Goal: Find contact information: Find contact information

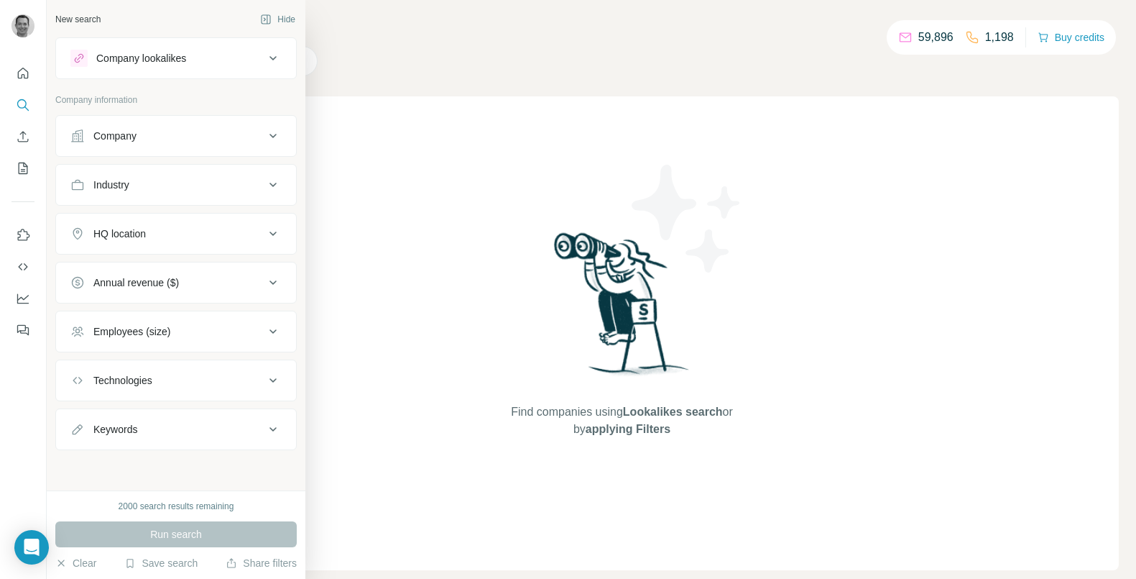
click at [127, 132] on div "Company" at bounding box center [114, 136] width 43 height 14
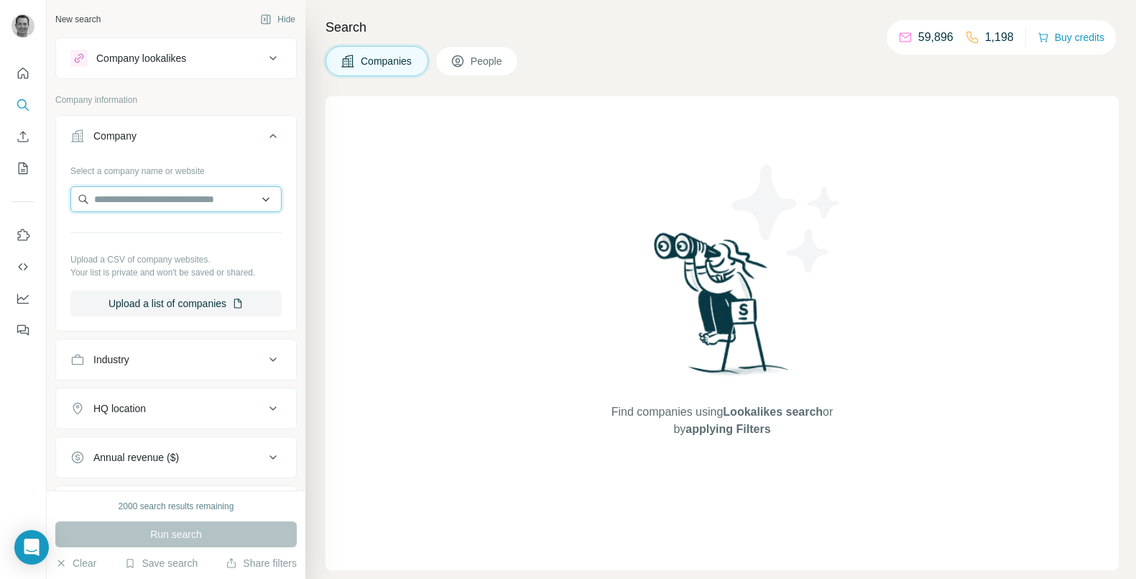
click at [156, 198] on input "text" at bounding box center [175, 199] width 211 height 26
paste input "**********"
type input "**********"
click at [172, 234] on p "Freebird" at bounding box center [145, 231] width 69 height 14
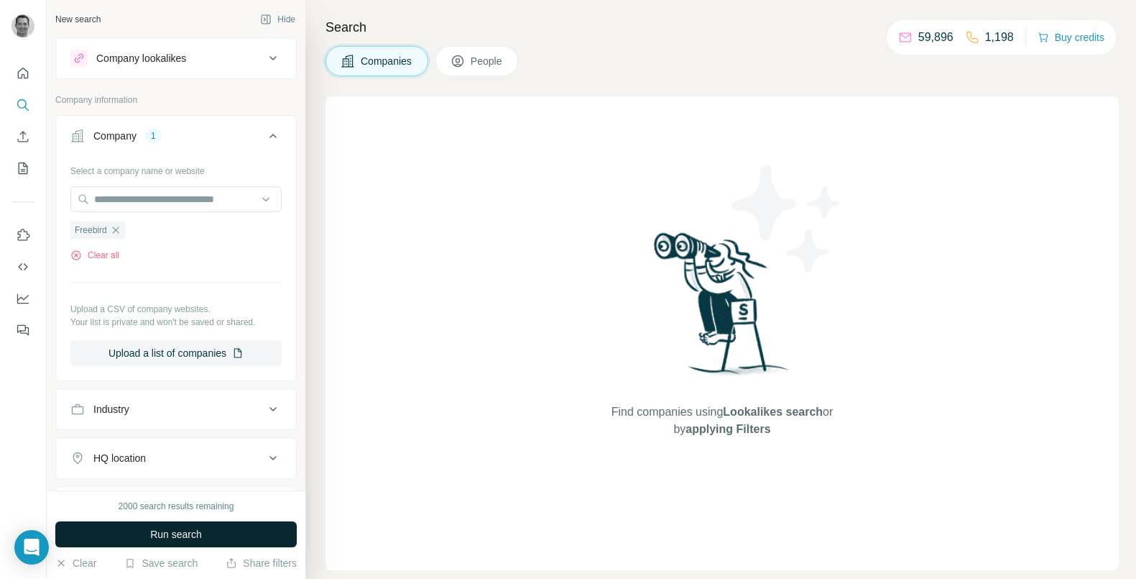
click at [152, 539] on span "Run search" at bounding box center [176, 534] width 52 height 14
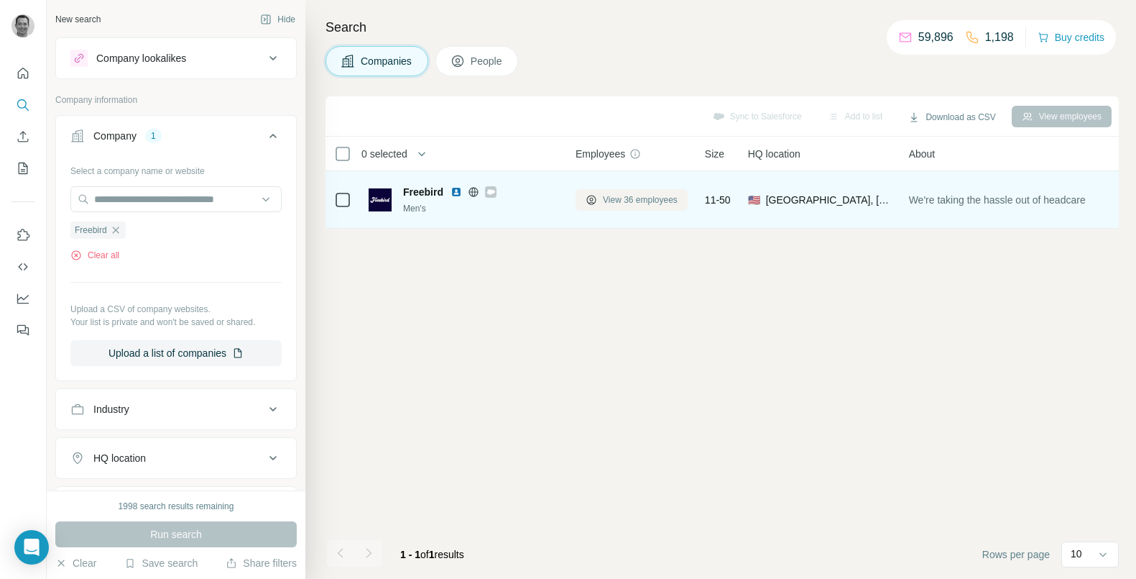
click at [640, 201] on span "View 36 employees" at bounding box center [640, 199] width 75 height 13
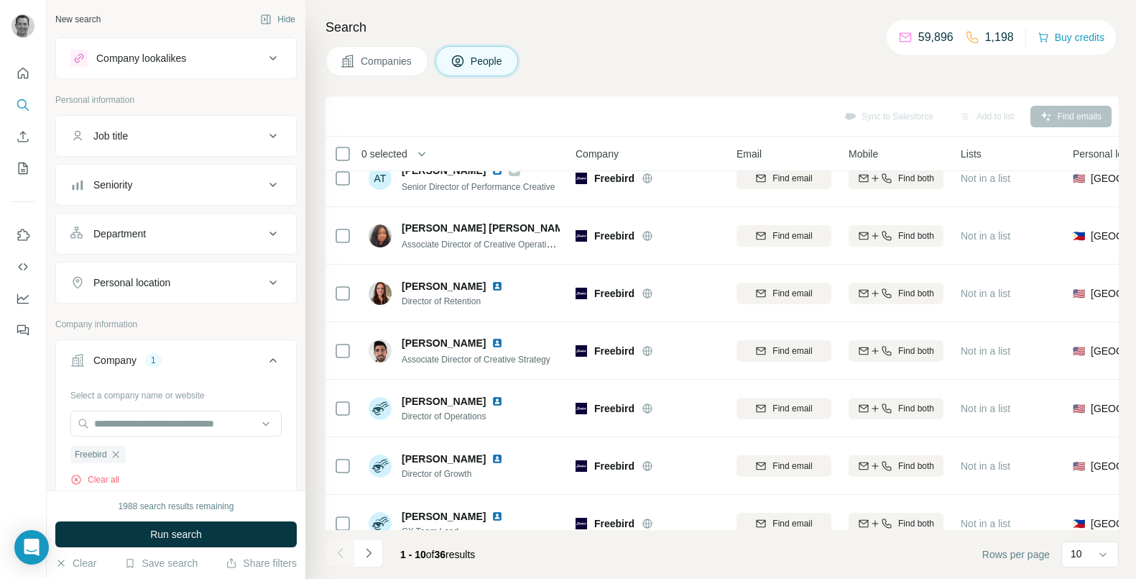
scroll to position [216, 0]
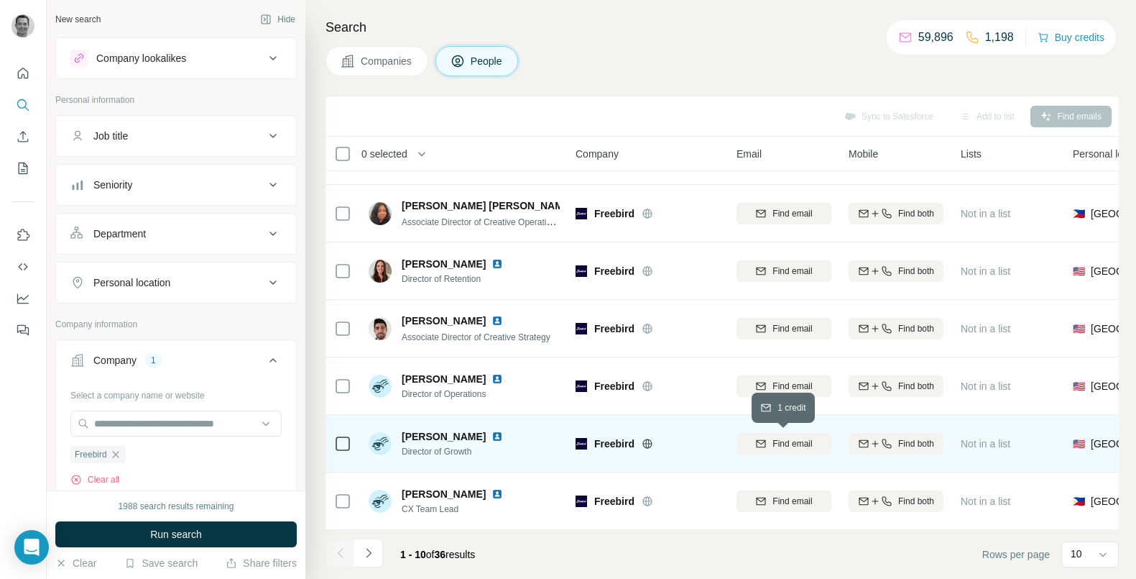
click at [783, 449] on span "Find email" at bounding box center [793, 443] width 40 height 13
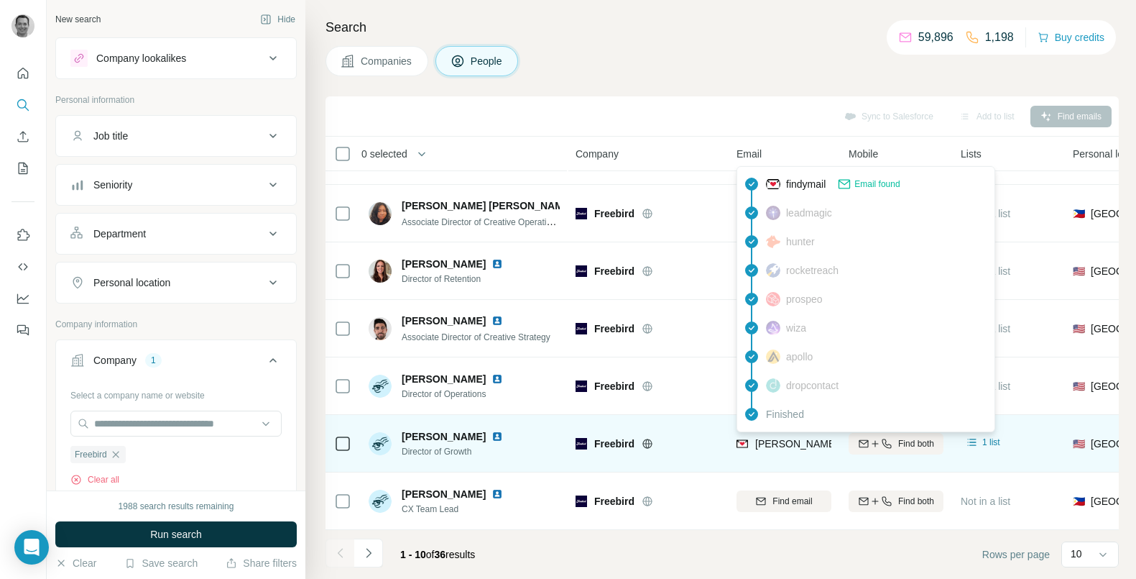
click at [778, 443] on span "[PERSON_NAME][EMAIL_ADDRESS][DOMAIN_NAME]" at bounding box center [881, 443] width 253 height 11
click at [780, 443] on span "[PERSON_NAME][EMAIL_ADDRESS][DOMAIN_NAME]" at bounding box center [881, 443] width 253 height 11
copy tr "[PERSON_NAME][EMAIL_ADDRESS][DOMAIN_NAME]"
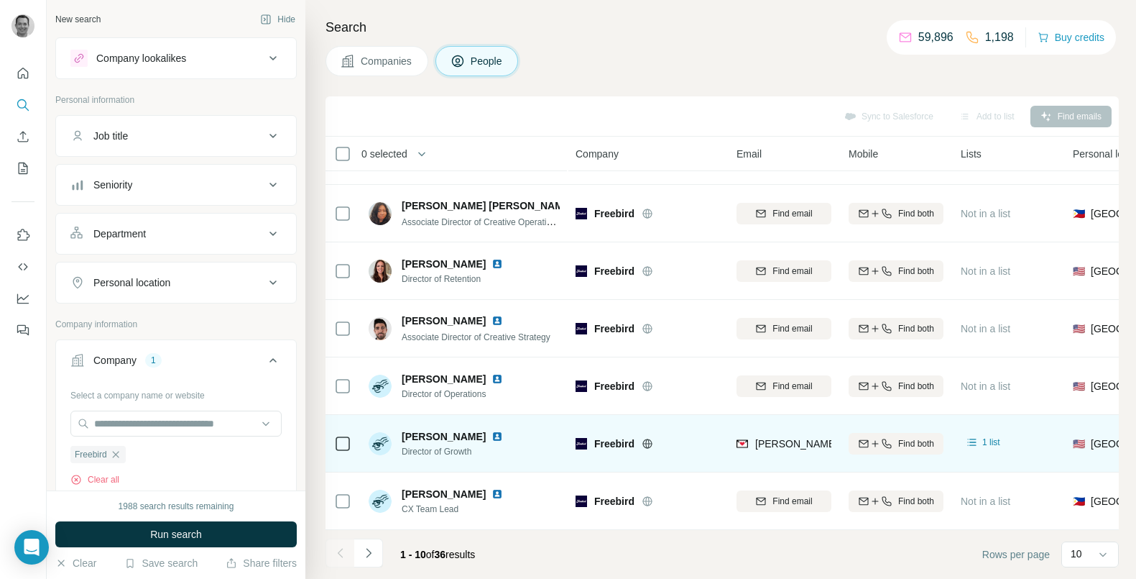
click at [442, 431] on span "[PERSON_NAME]" at bounding box center [444, 436] width 84 height 14
click at [492, 434] on img at bounding box center [497, 435] width 11 height 11
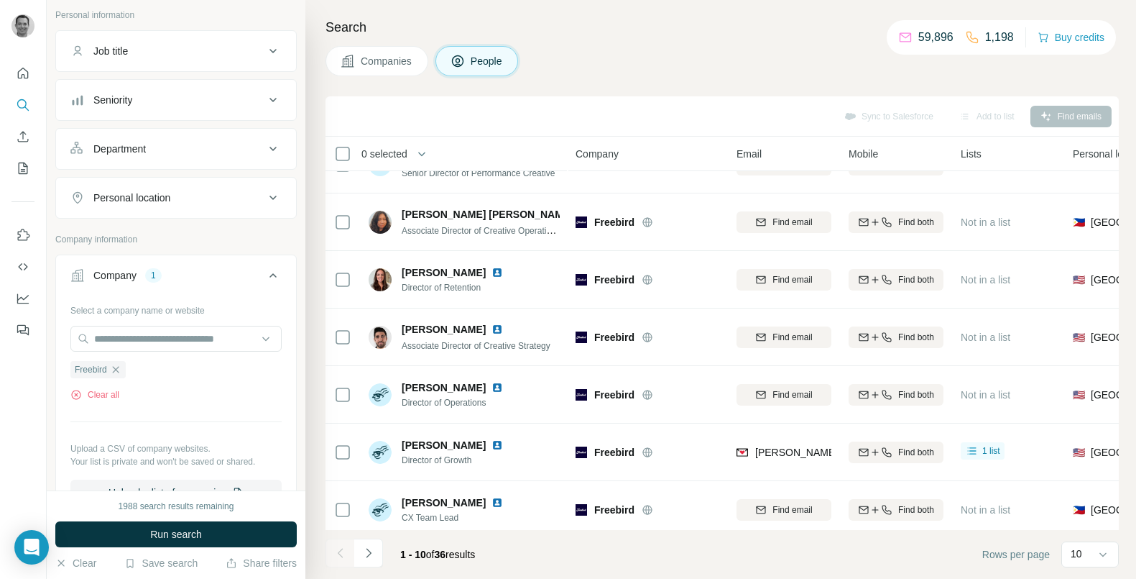
scroll to position [0, 0]
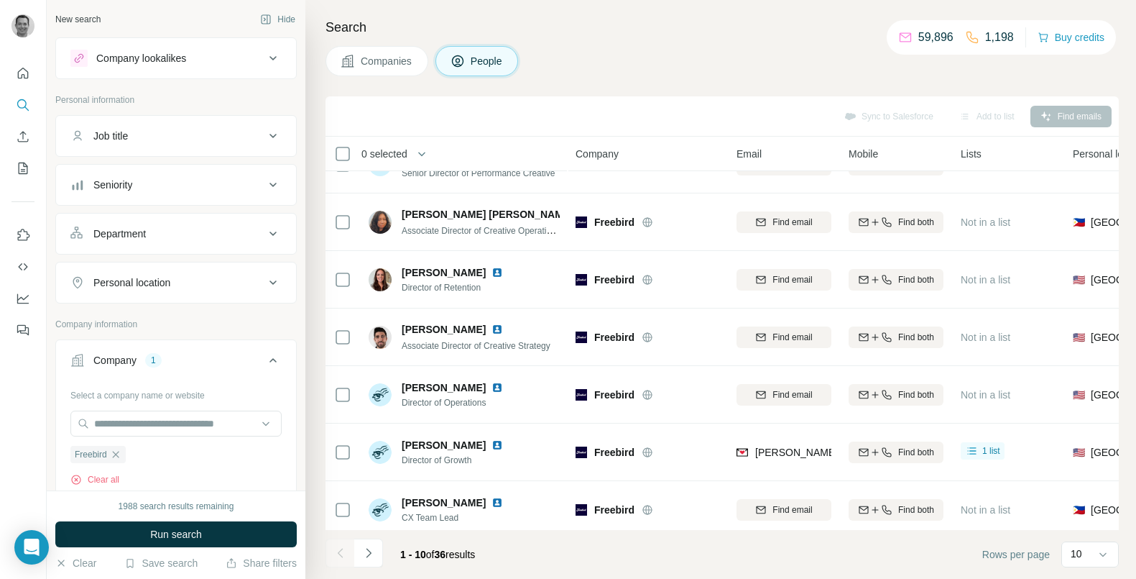
click at [359, 60] on button "Companies" at bounding box center [377, 61] width 103 height 30
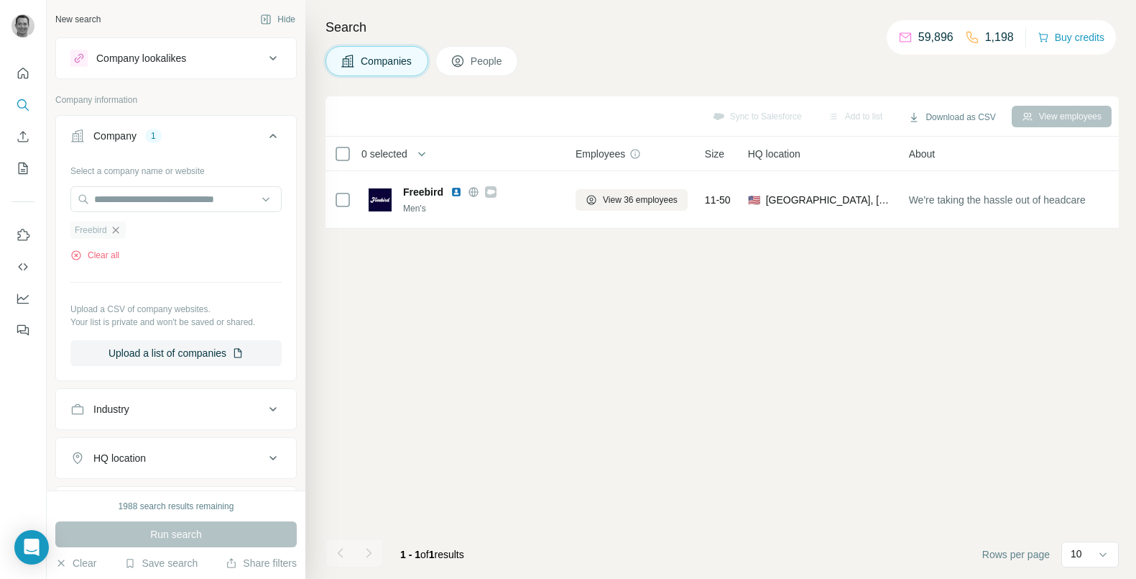
click at [121, 229] on icon "button" at bounding box center [115, 229] width 11 height 11
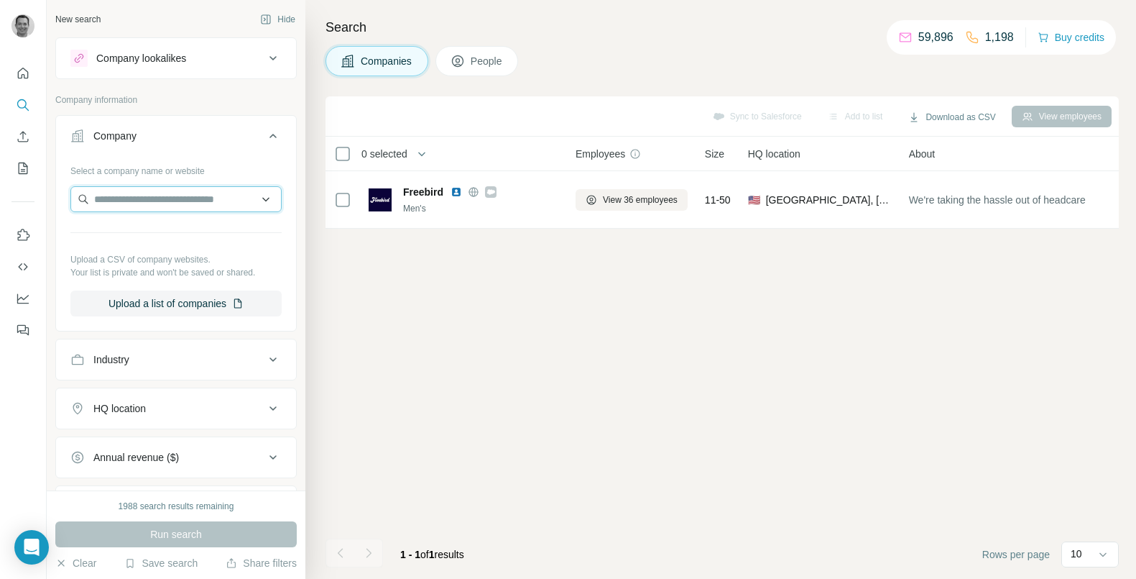
click at [134, 201] on input "text" at bounding box center [175, 199] width 211 height 26
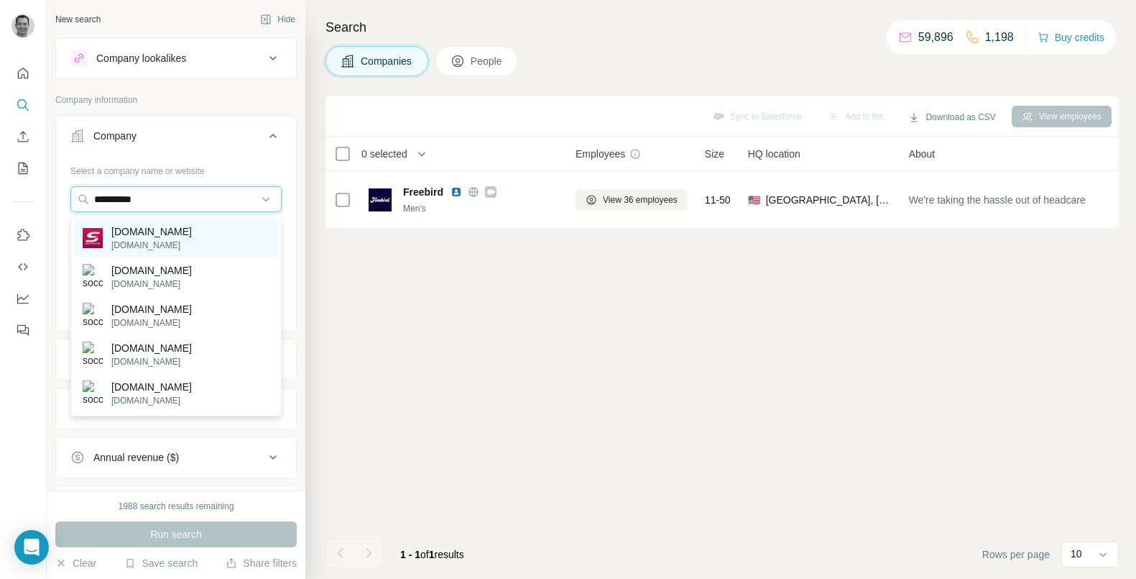
type input "**********"
click at [139, 243] on p "[DOMAIN_NAME]" at bounding box center [151, 245] width 80 height 13
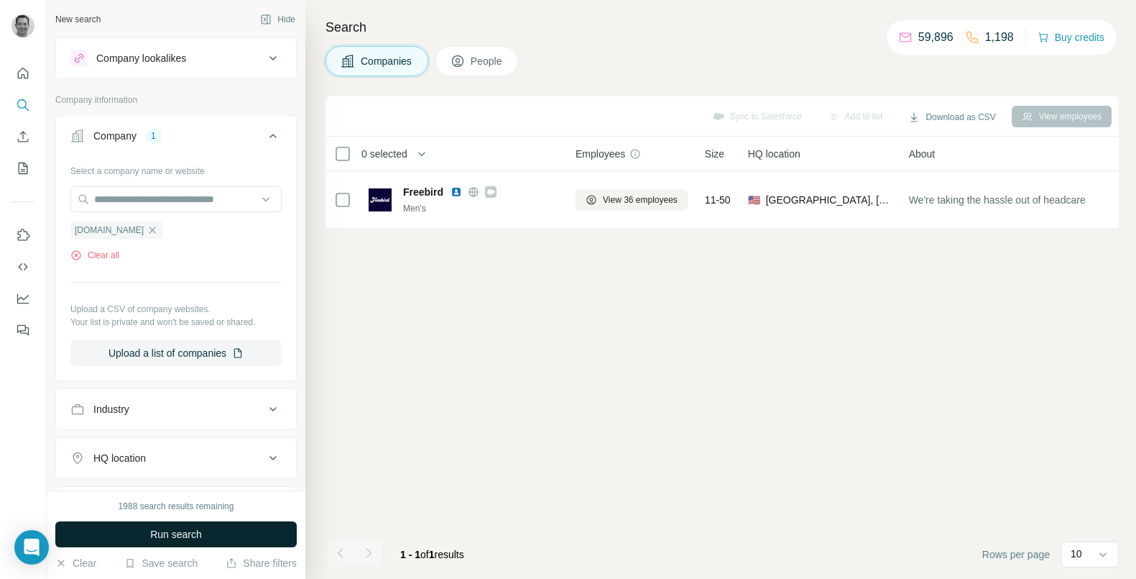
click at [183, 540] on span "Run search" at bounding box center [176, 534] width 52 height 14
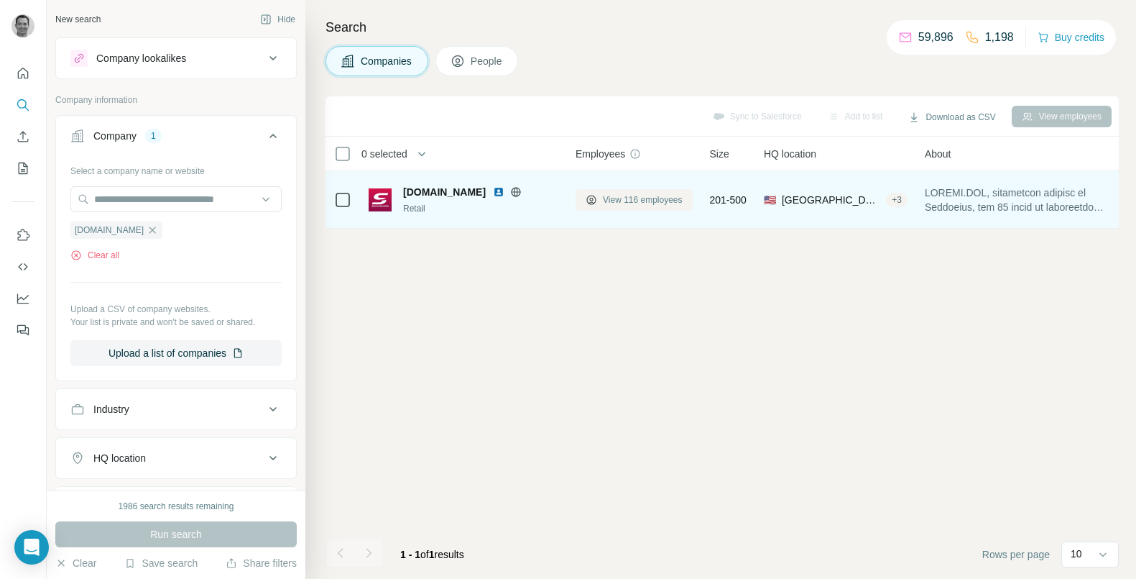
click at [668, 197] on span "View 116 employees" at bounding box center [643, 199] width 80 height 13
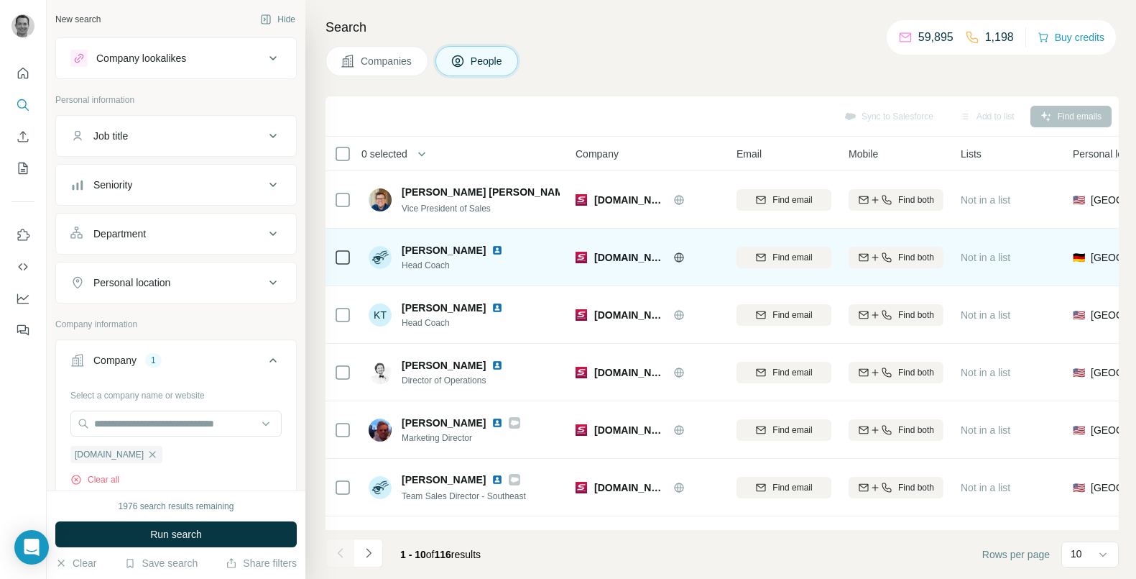
scroll to position [216, 0]
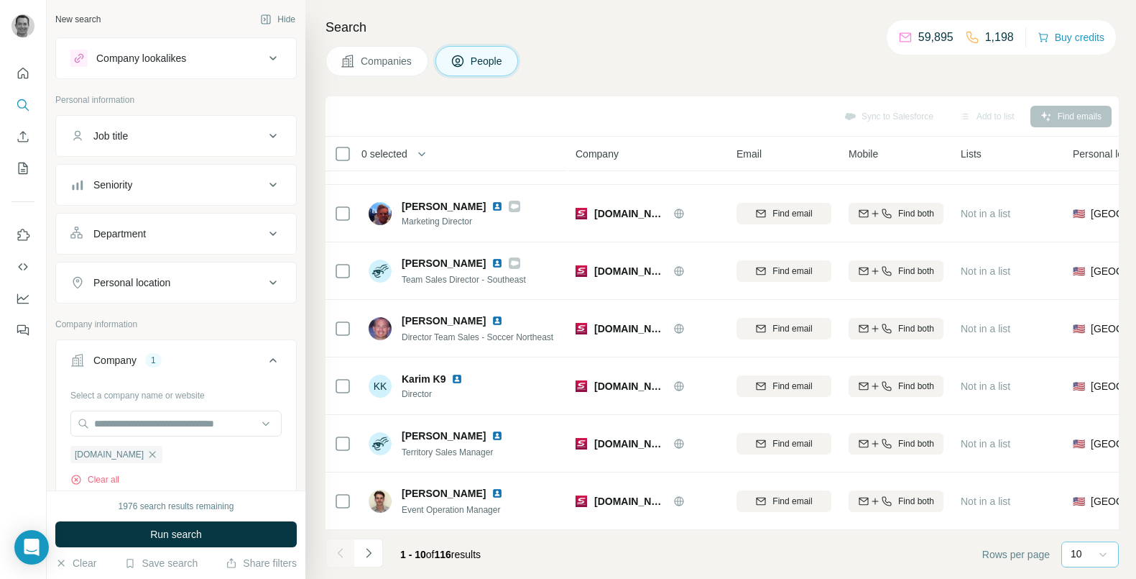
click at [1105, 552] on icon at bounding box center [1103, 554] width 14 height 14
click at [1072, 441] on div "60" at bounding box center [1090, 444] width 50 height 26
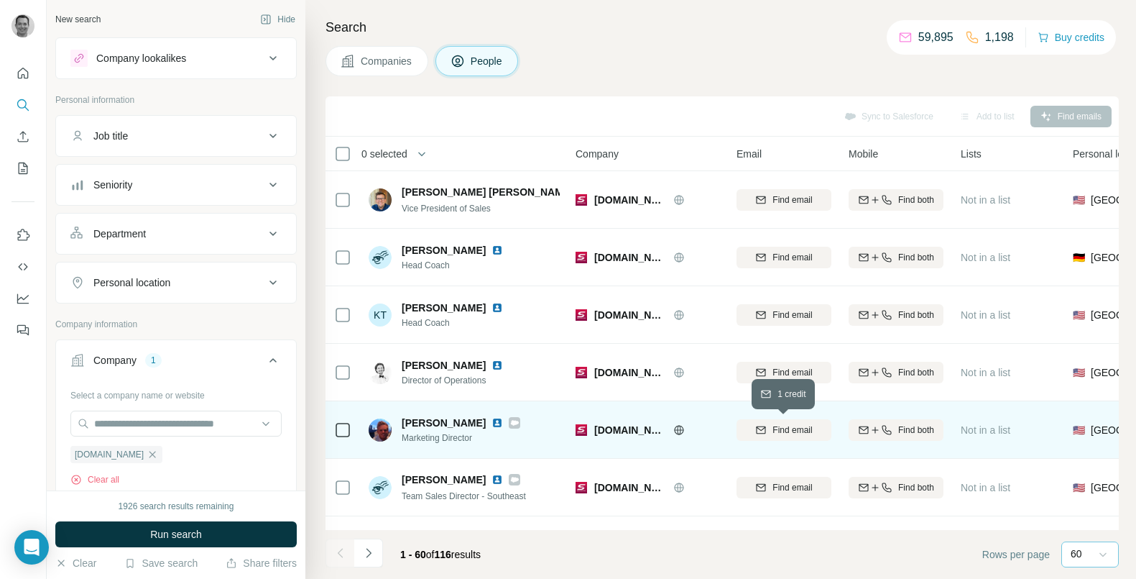
click at [804, 421] on button "Find email" at bounding box center [784, 430] width 95 height 22
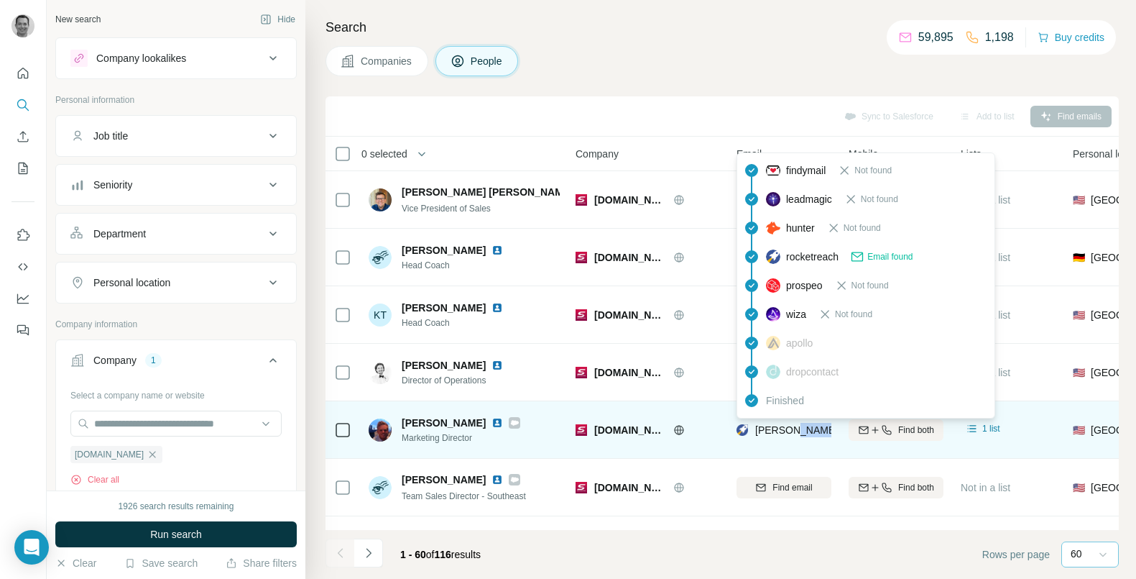
copy span "soccerpro"
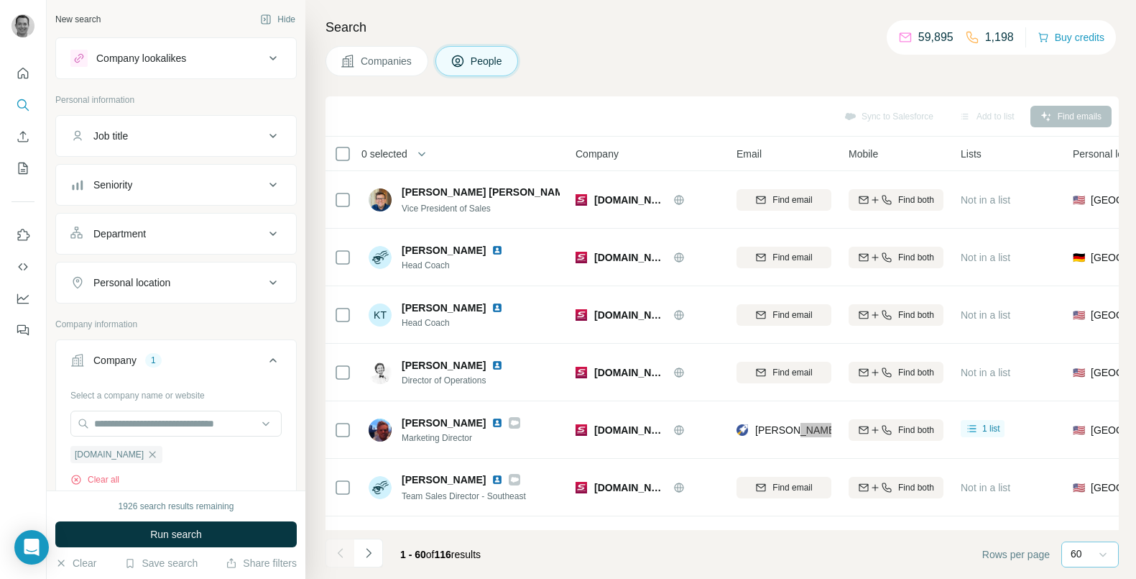
drag, startPoint x: 809, startPoint y: 433, endPoint x: 631, endPoint y: 9, distance: 459.9
click at [0, 0] on div "New search Hide Company lookalikes Personal information Job title Seniority Dep…" at bounding box center [568, 289] width 1136 height 579
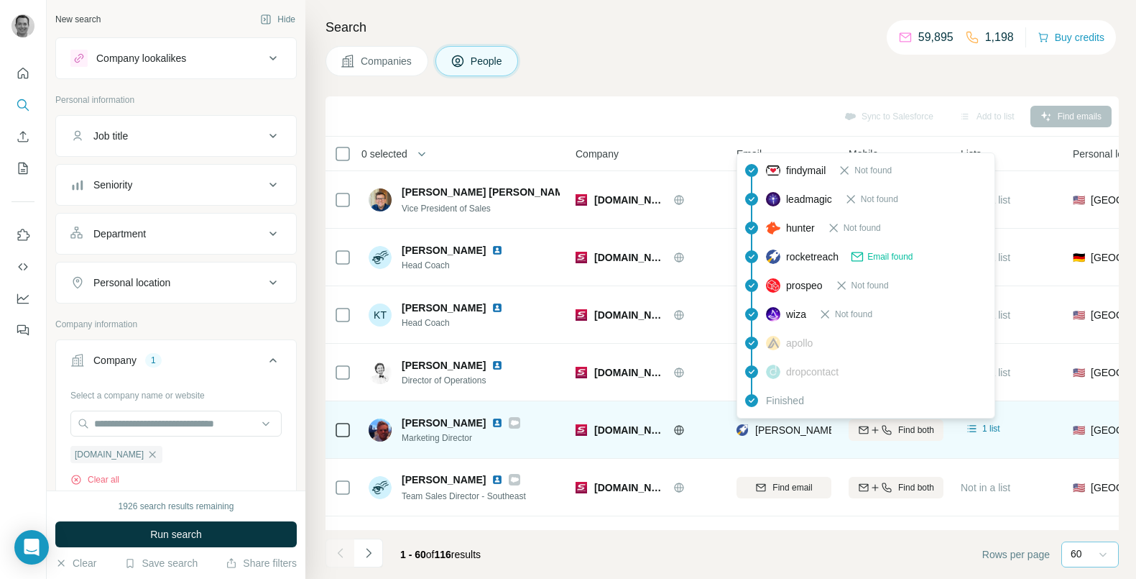
click at [783, 430] on span "[PERSON_NAME][EMAIL_ADDRESS][DOMAIN_NAME]" at bounding box center [881, 429] width 253 height 11
copy tr "[PERSON_NAME][EMAIL_ADDRESS][DOMAIN_NAME]"
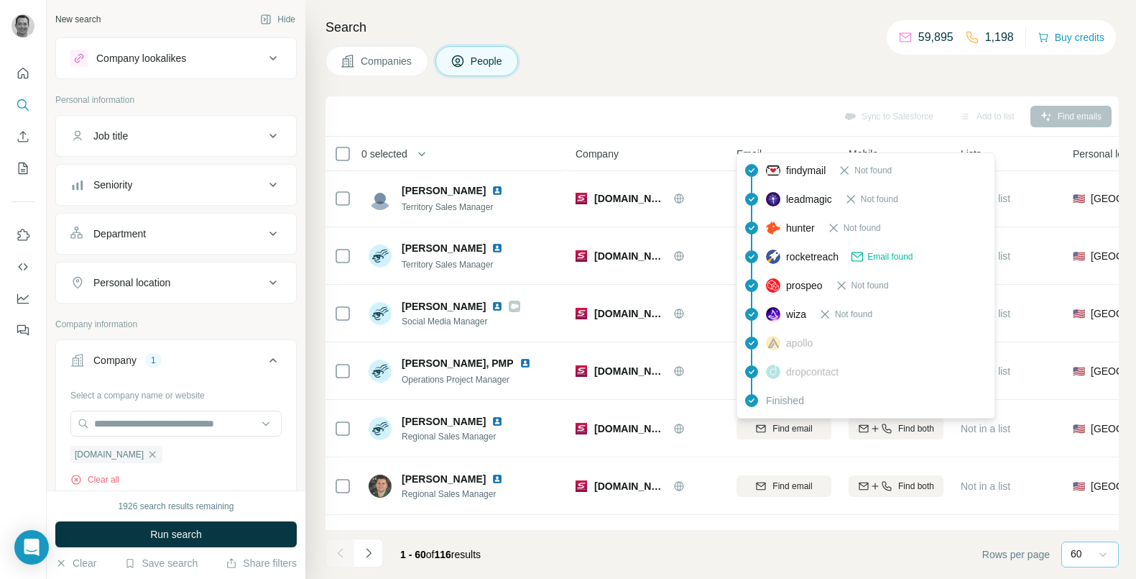
scroll to position [751, 0]
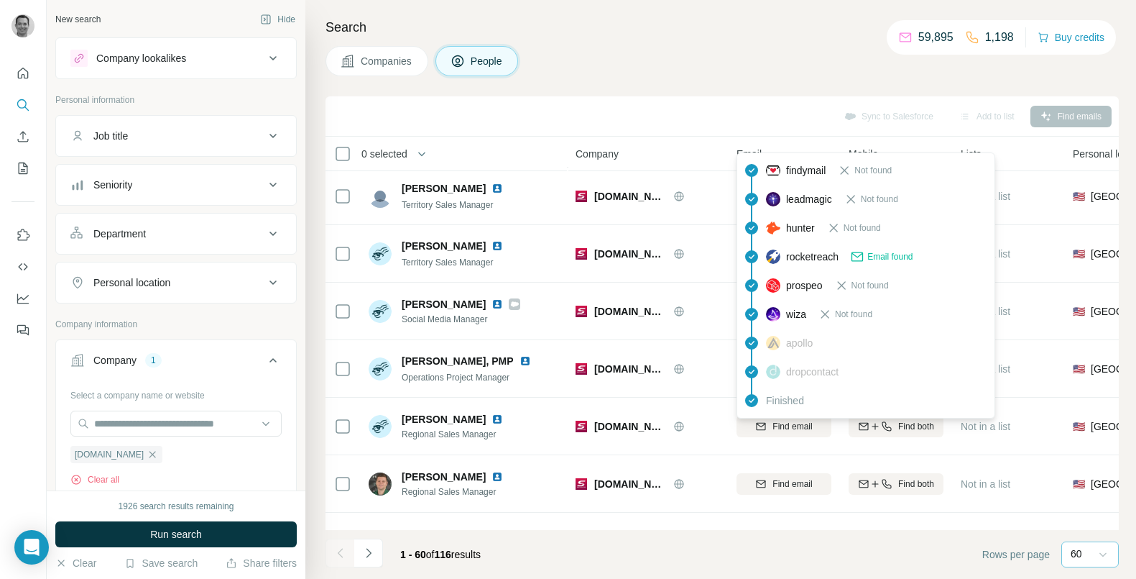
click at [781, 63] on div "Companies People" at bounding box center [722, 61] width 793 height 30
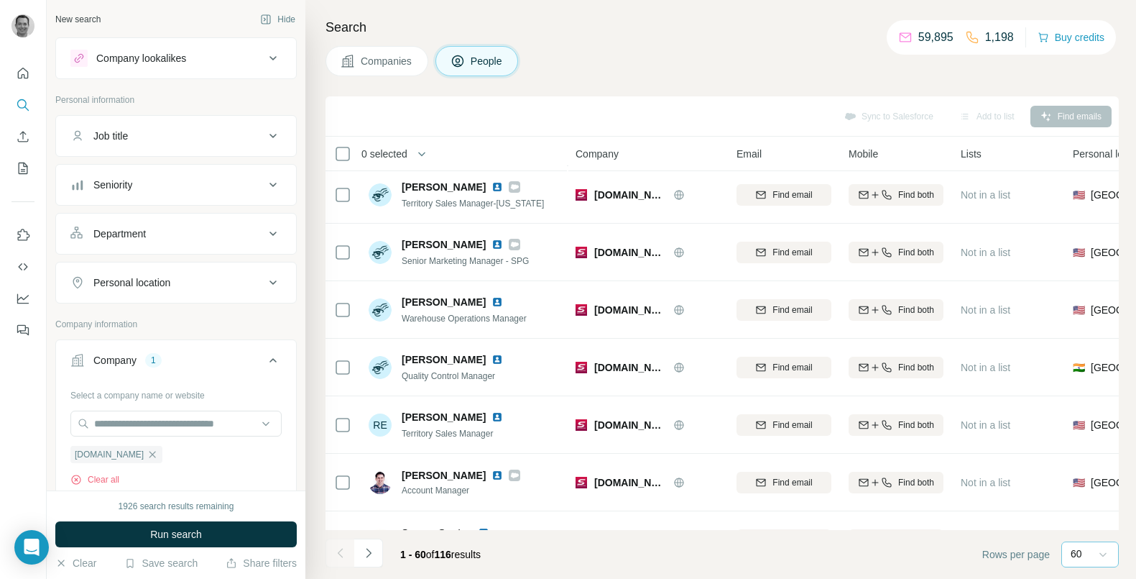
scroll to position [2088, 0]
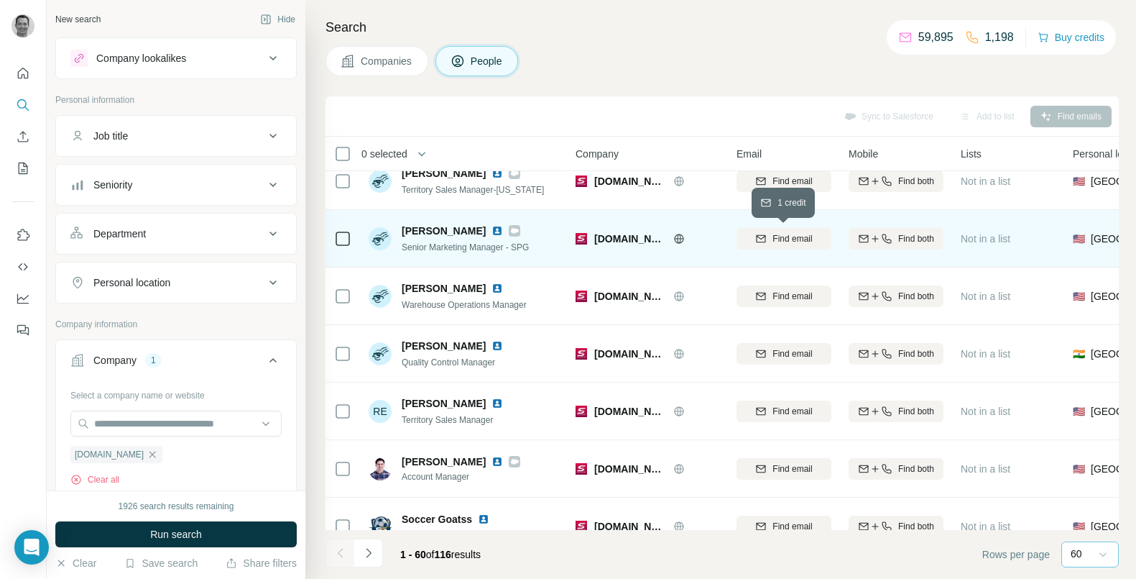
click at [797, 244] on span "Find email" at bounding box center [793, 238] width 40 height 13
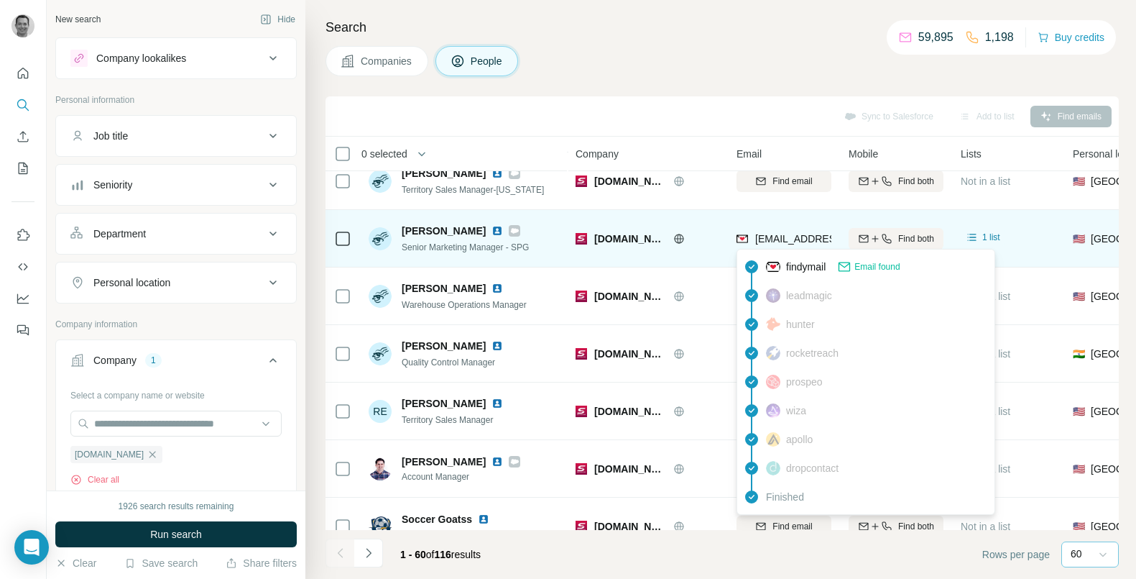
click at [787, 237] on span "[EMAIL_ADDRESS][DOMAIN_NAME]" at bounding box center [840, 238] width 170 height 11
copy tr "[EMAIL_ADDRESS][DOMAIN_NAME]"
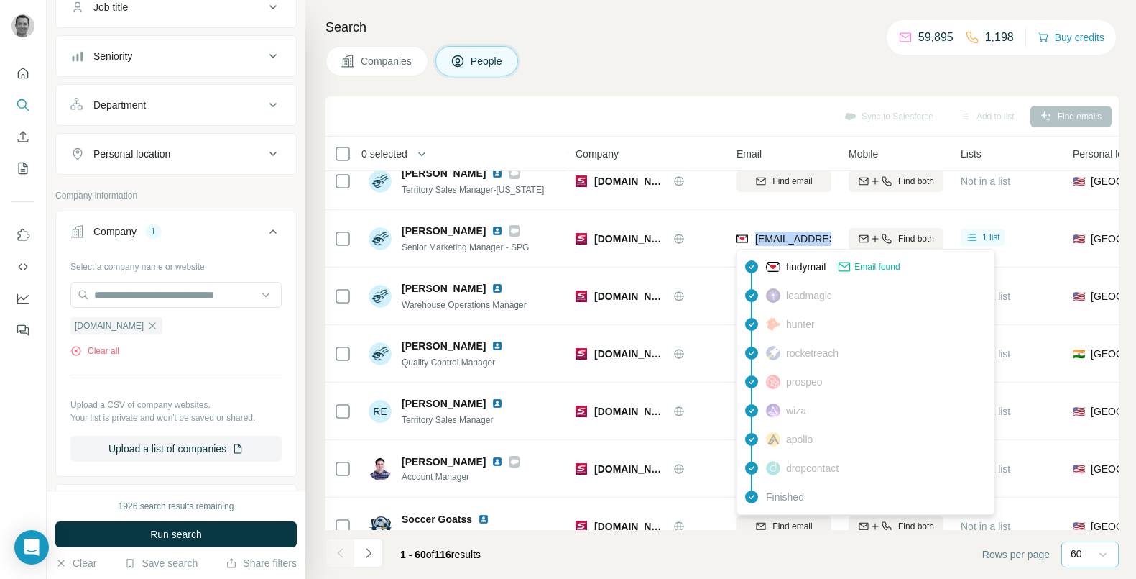
scroll to position [0, 0]
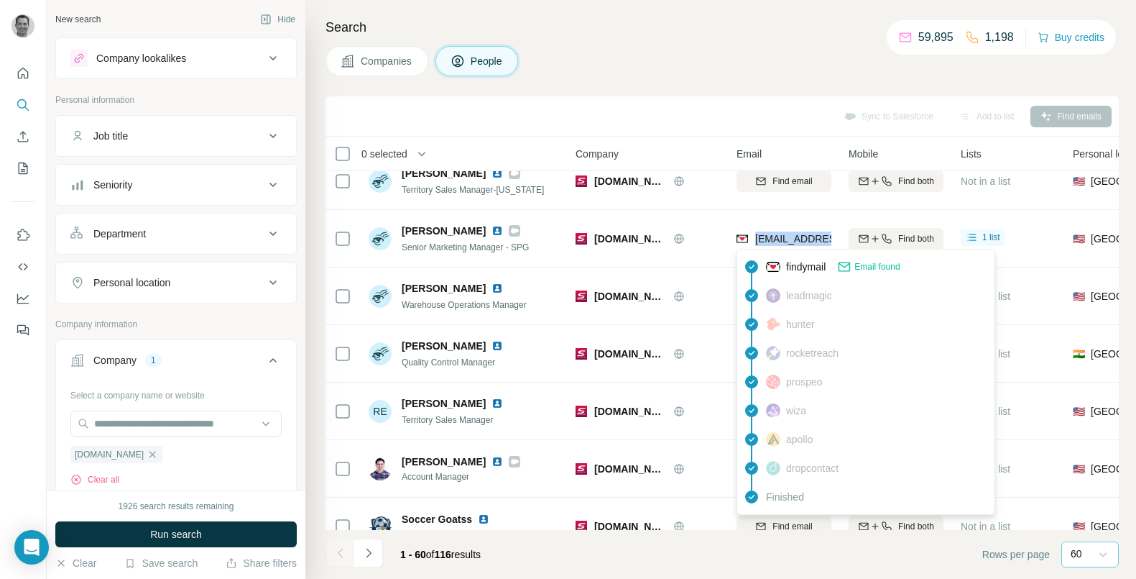
click at [371, 64] on span "Companies" at bounding box center [387, 61] width 52 height 14
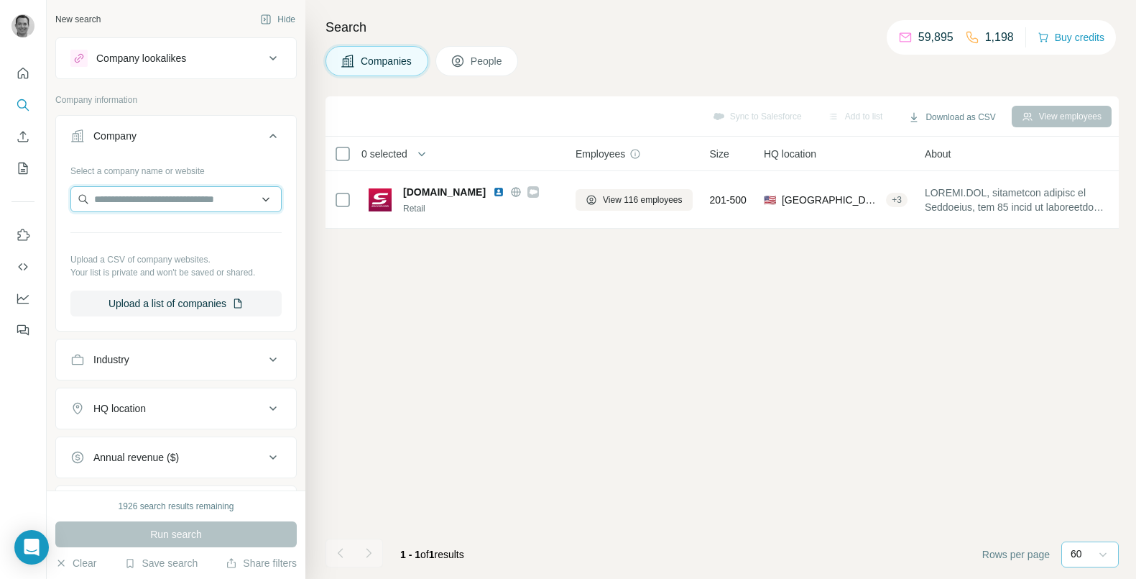
click at [132, 206] on input "text" at bounding box center [175, 199] width 211 height 26
paste input "**********"
type input "**********"
click at [152, 234] on div "Loading..." at bounding box center [176, 232] width 204 height 29
click at [170, 197] on input "text" at bounding box center [175, 199] width 211 height 26
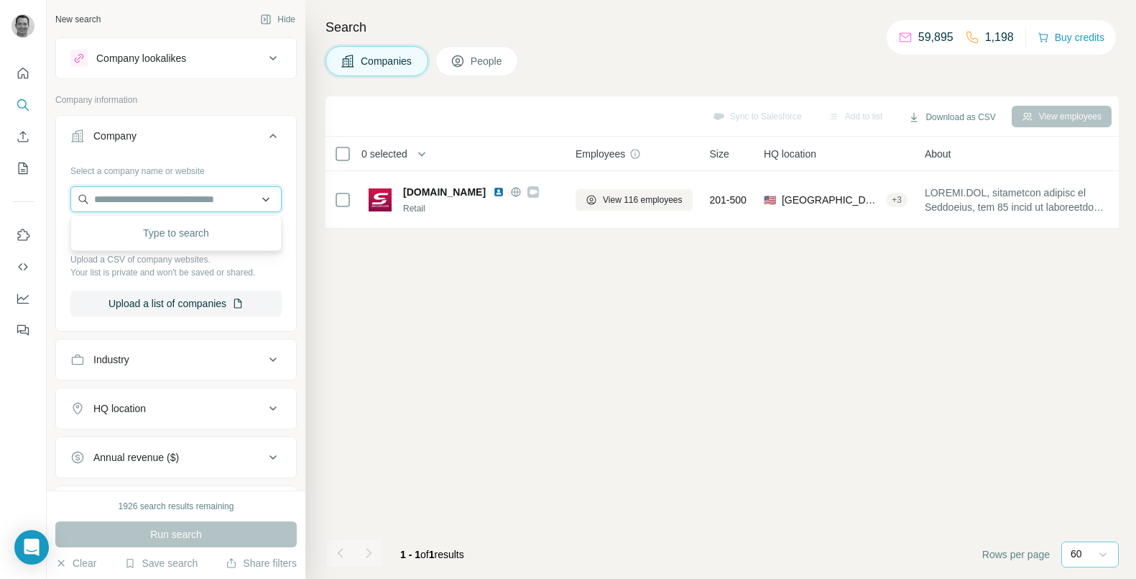
paste input "**********"
type input "**********"
click at [170, 248] on p "[DOMAIN_NAME]" at bounding box center [150, 245] width 78 height 13
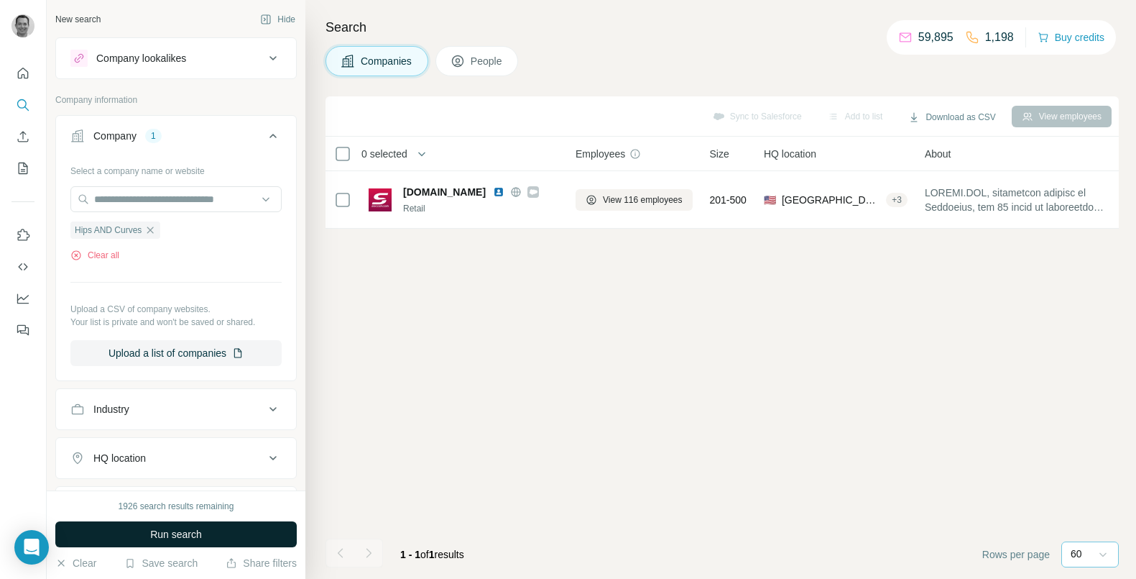
click at [210, 530] on button "Run search" at bounding box center [175, 534] width 241 height 26
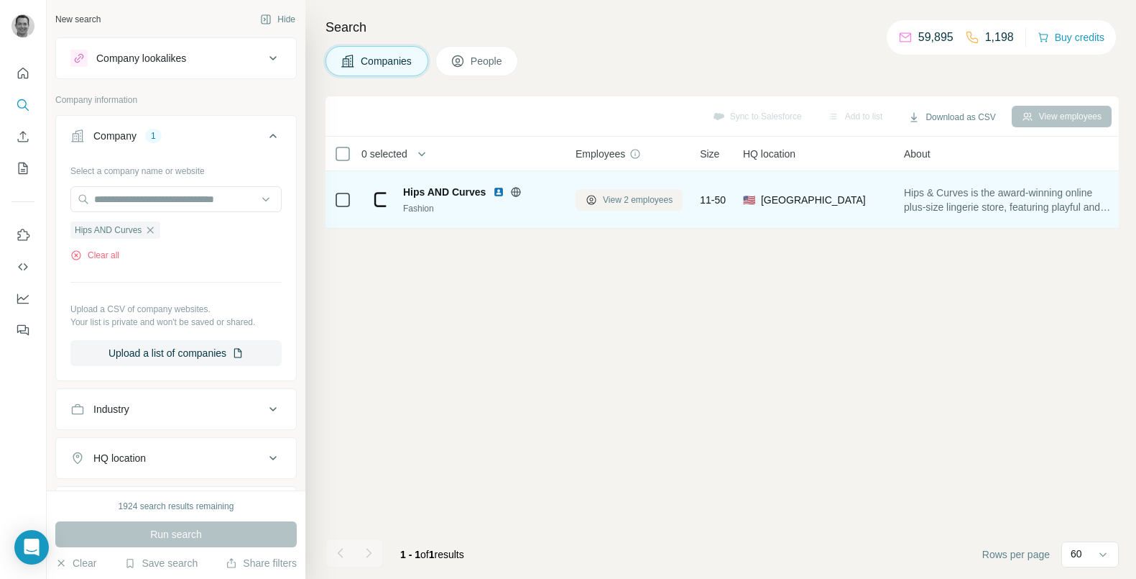
click at [630, 194] on span "View 2 employees" at bounding box center [638, 199] width 70 height 13
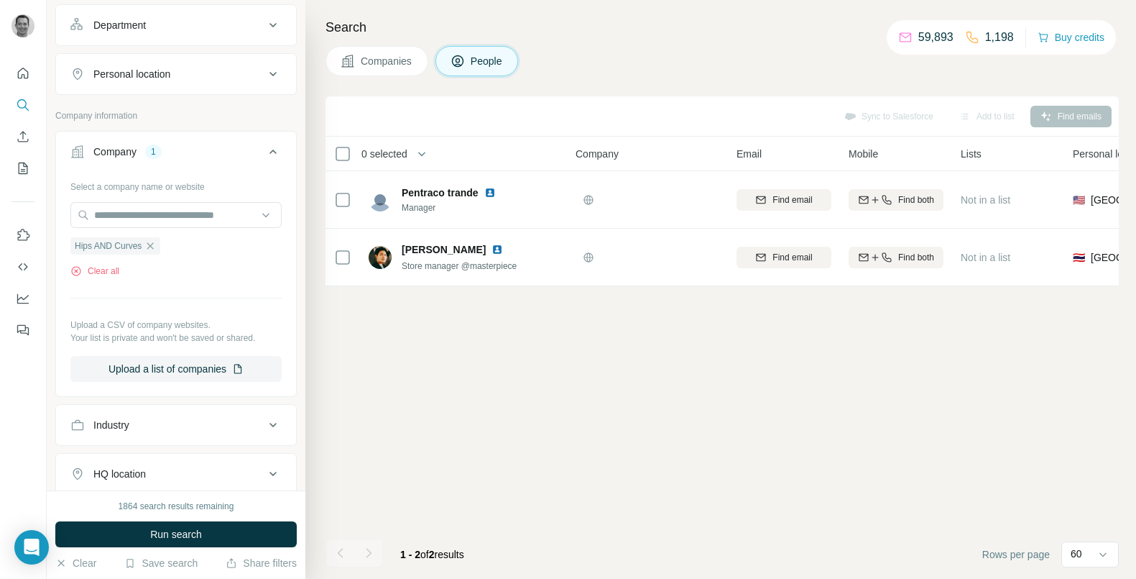
scroll to position [216, 0]
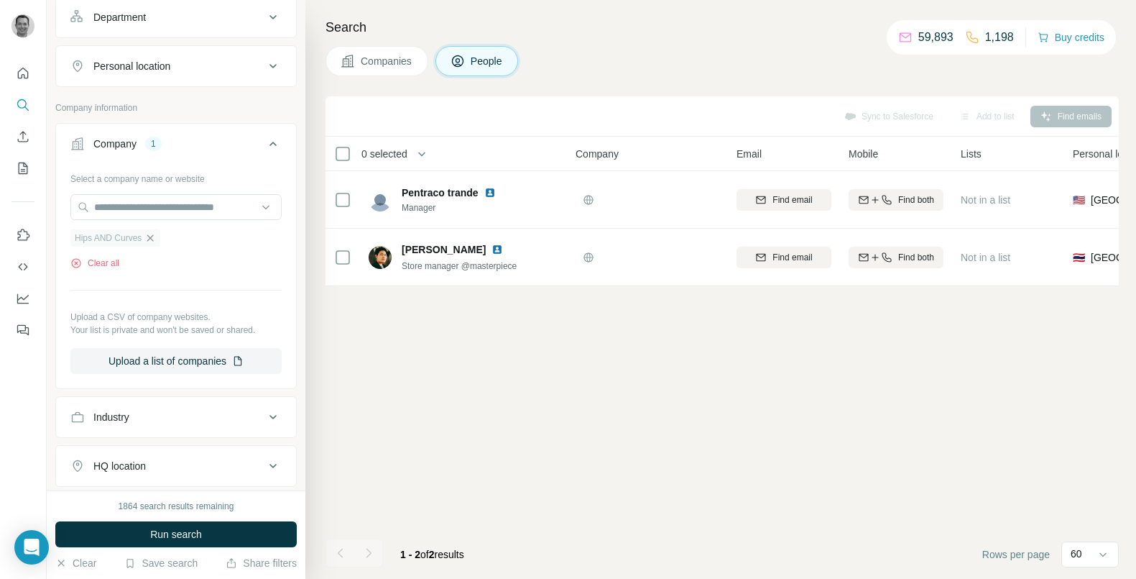
click at [156, 237] on icon "button" at bounding box center [149, 237] width 11 height 11
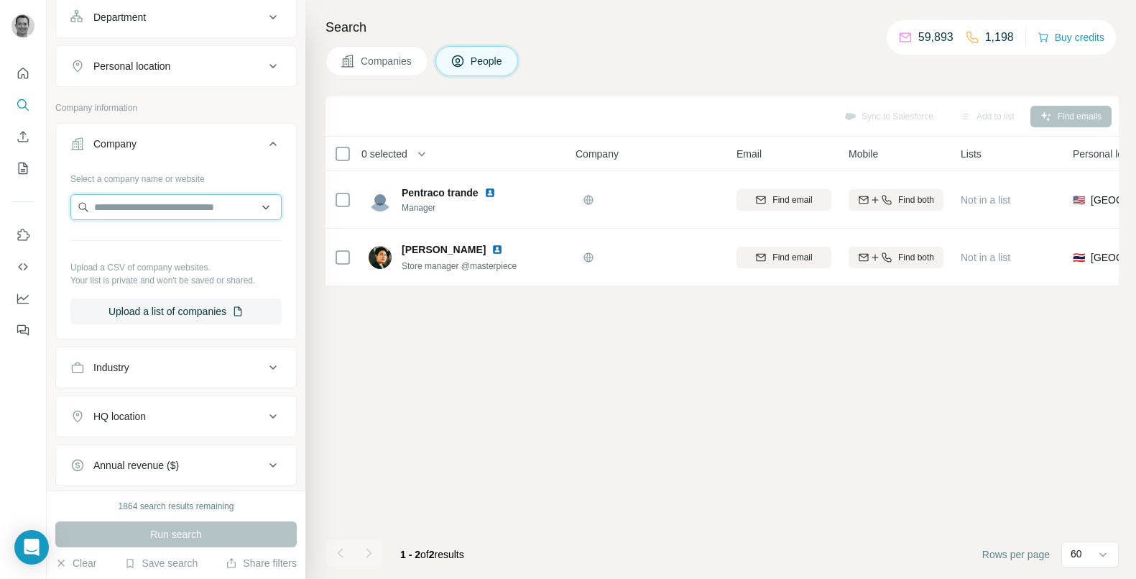
click at [154, 206] on input "text" at bounding box center [175, 207] width 211 height 26
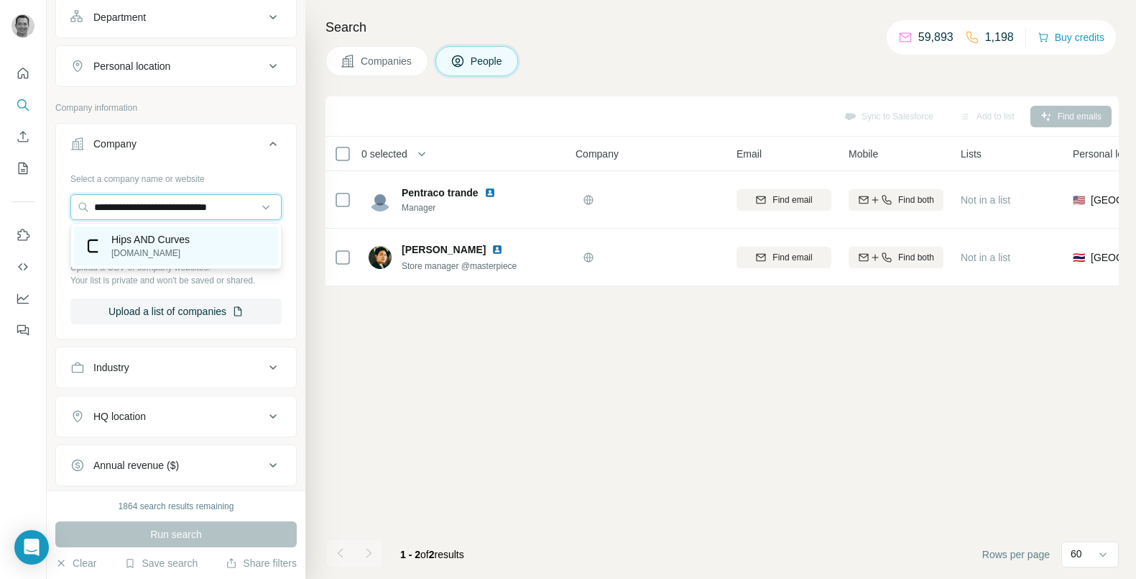
type input "**********"
click at [165, 253] on p "[DOMAIN_NAME]" at bounding box center [150, 252] width 78 height 13
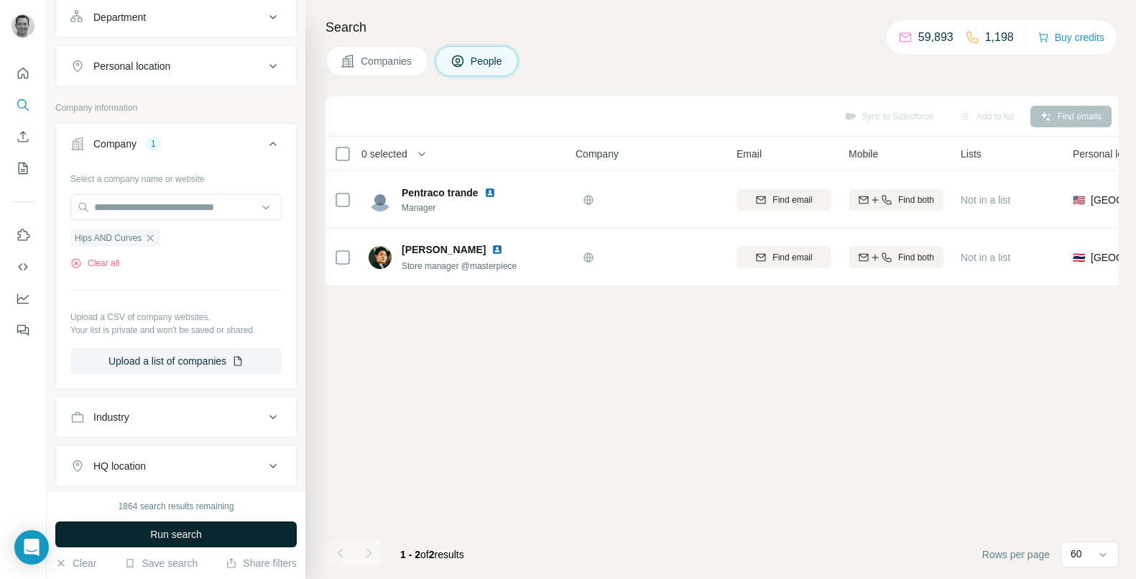
click at [203, 536] on button "Run search" at bounding box center [175, 534] width 241 height 26
